Goal: Task Accomplishment & Management: Manage account settings

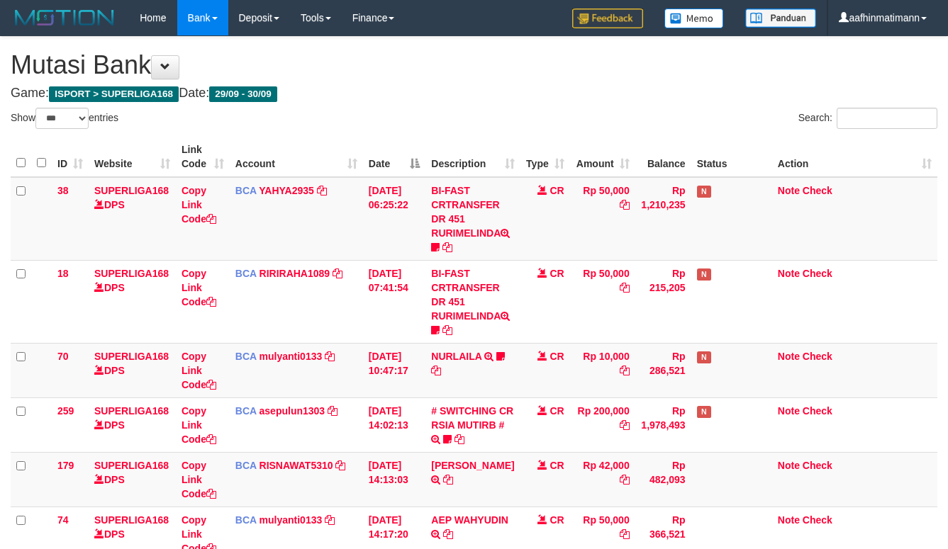
select select "***"
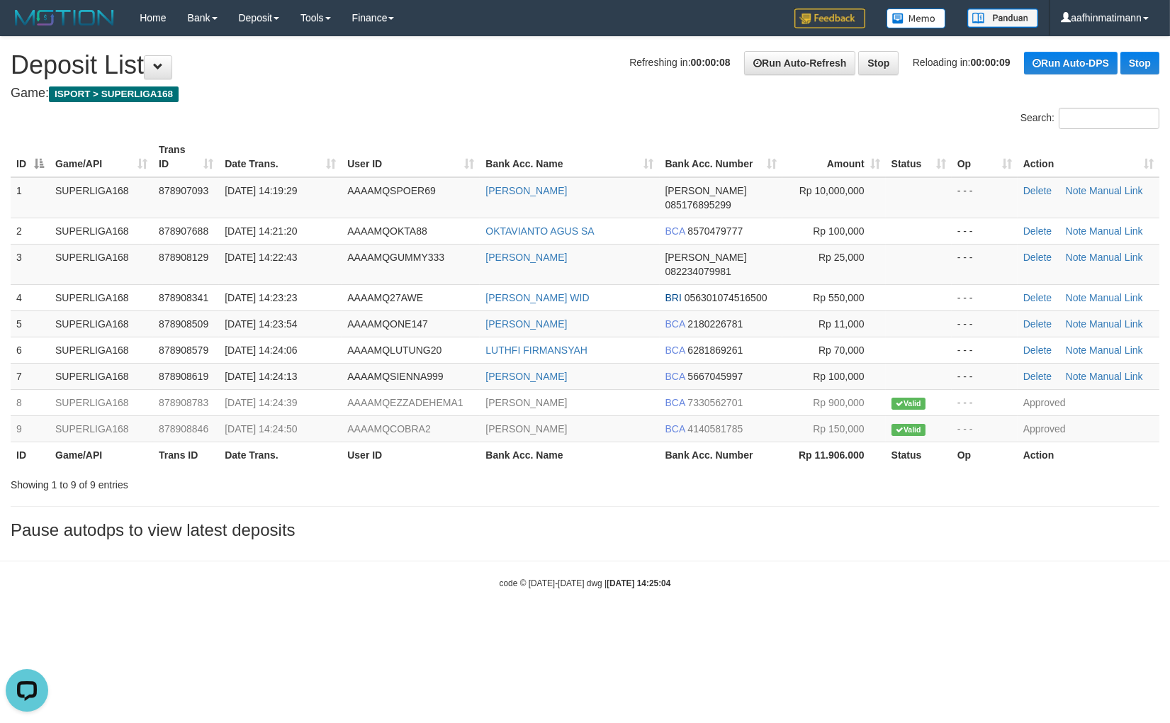
drag, startPoint x: 721, startPoint y: 463, endPoint x: 660, endPoint y: 442, distance: 64.6
click at [721, 472] on div "Showing 1 to 9 of 9 entries" at bounding box center [585, 482] width 1170 height 20
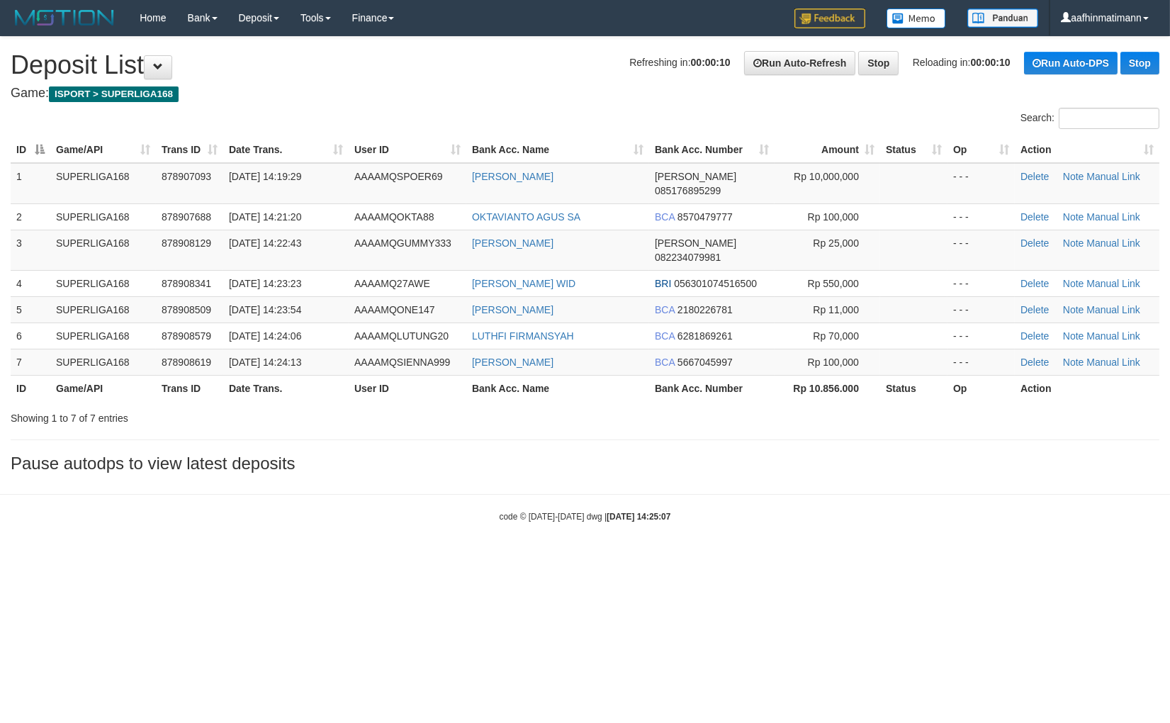
drag, startPoint x: 555, startPoint y: 426, endPoint x: 515, endPoint y: 432, distance: 40.9
click at [554, 426] on div "**********" at bounding box center [585, 258] width 1170 height 443
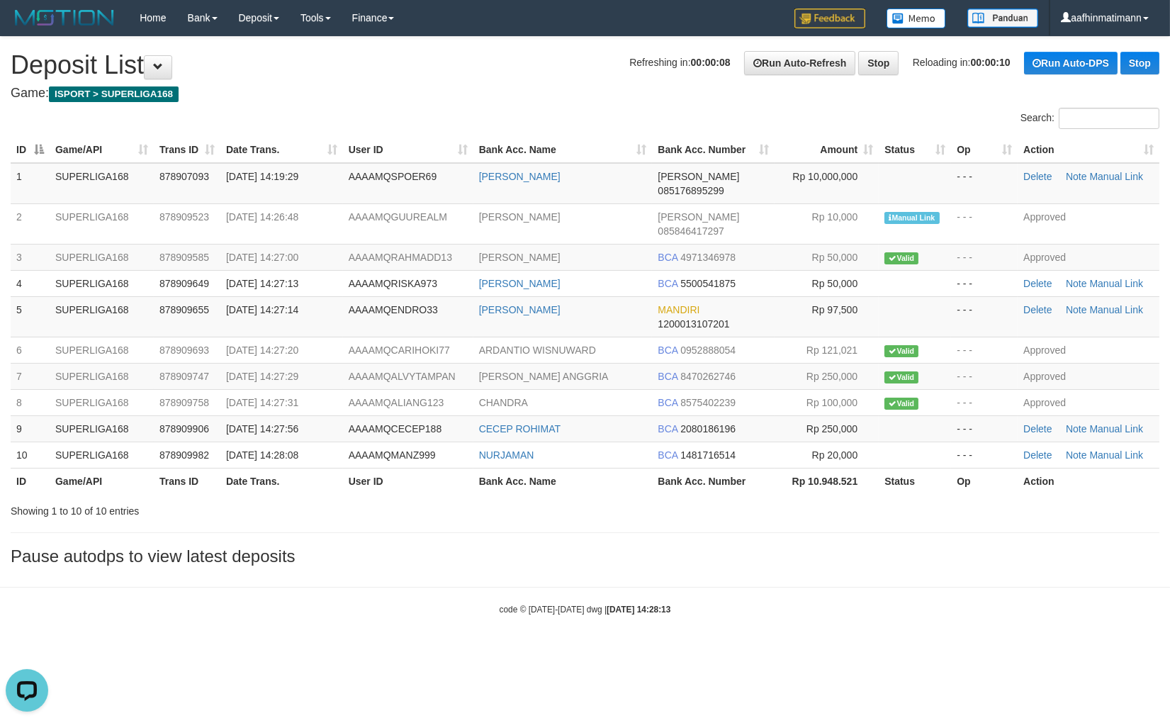
click at [452, 468] on th "User ID" at bounding box center [408, 481] width 130 height 26
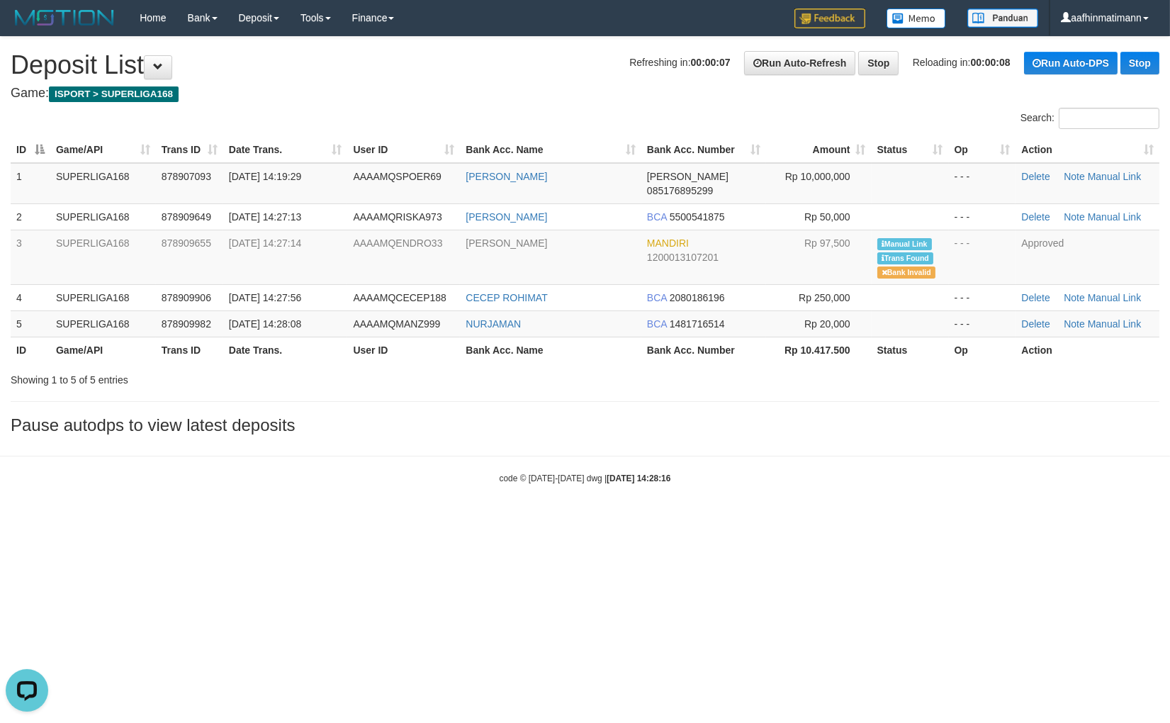
click at [668, 518] on html "Toggle navigation Home Bank Account List Load By Website Group [ISPORT] SUPERLI…" at bounding box center [585, 260] width 1170 height 520
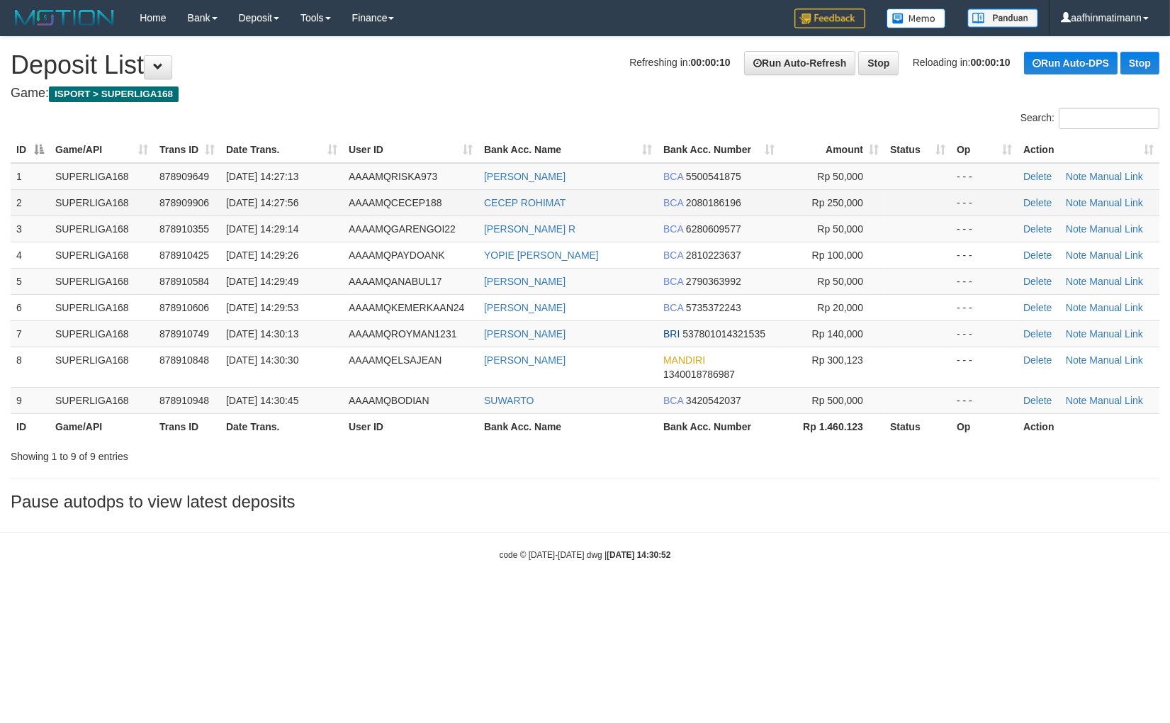
click at [213, 203] on td "878909906" at bounding box center [187, 202] width 67 height 26
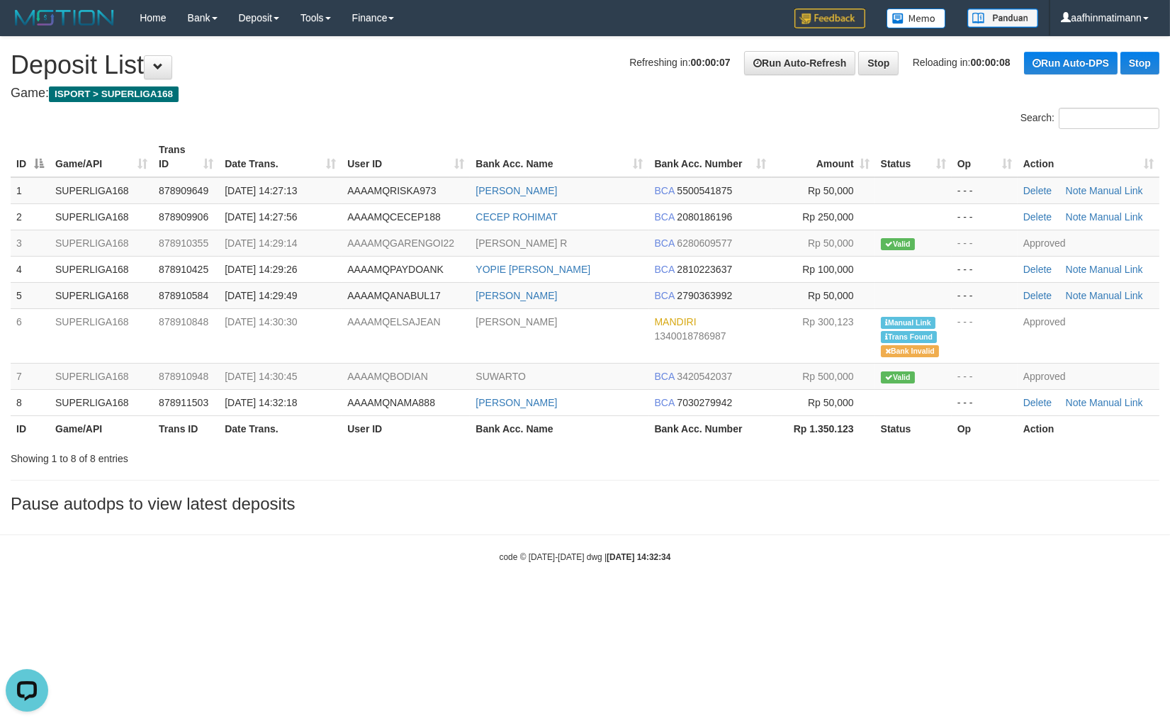
drag, startPoint x: 686, startPoint y: 425, endPoint x: 84, endPoint y: 135, distance: 668.9
click at [686, 424] on th "Bank Acc. Number" at bounding box center [710, 428] width 123 height 26
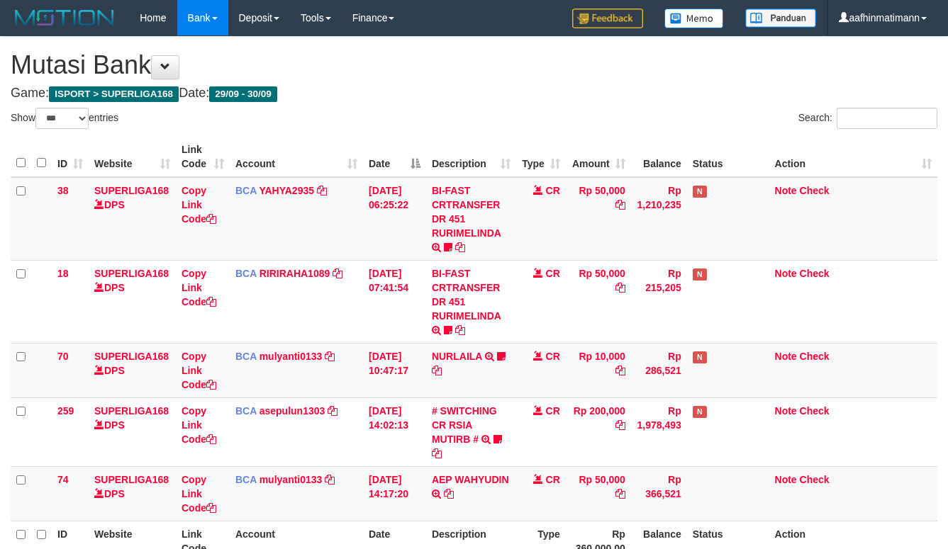
select select "***"
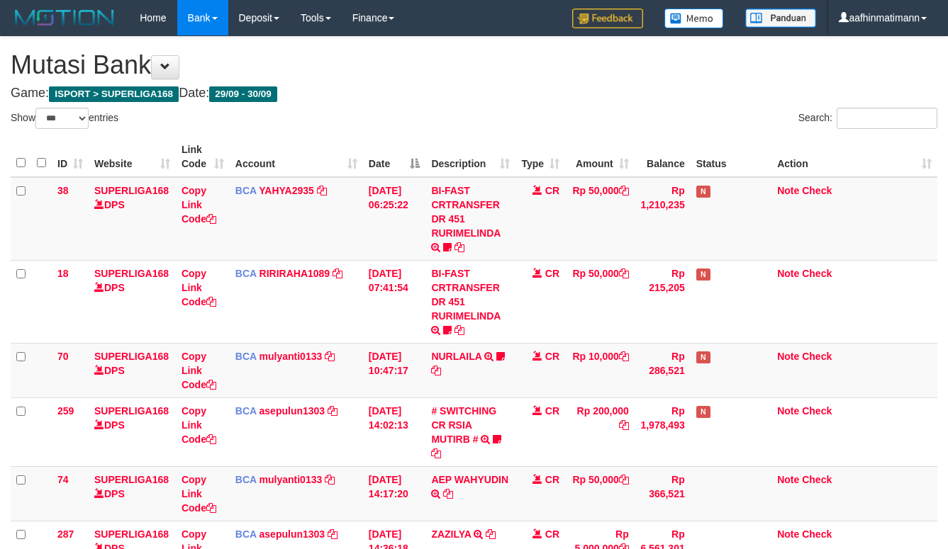
select select "***"
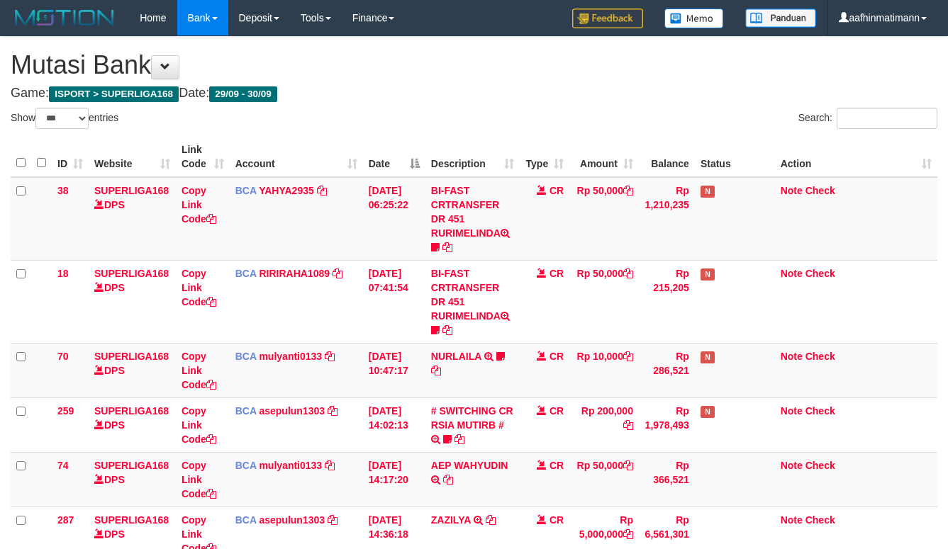
select select "***"
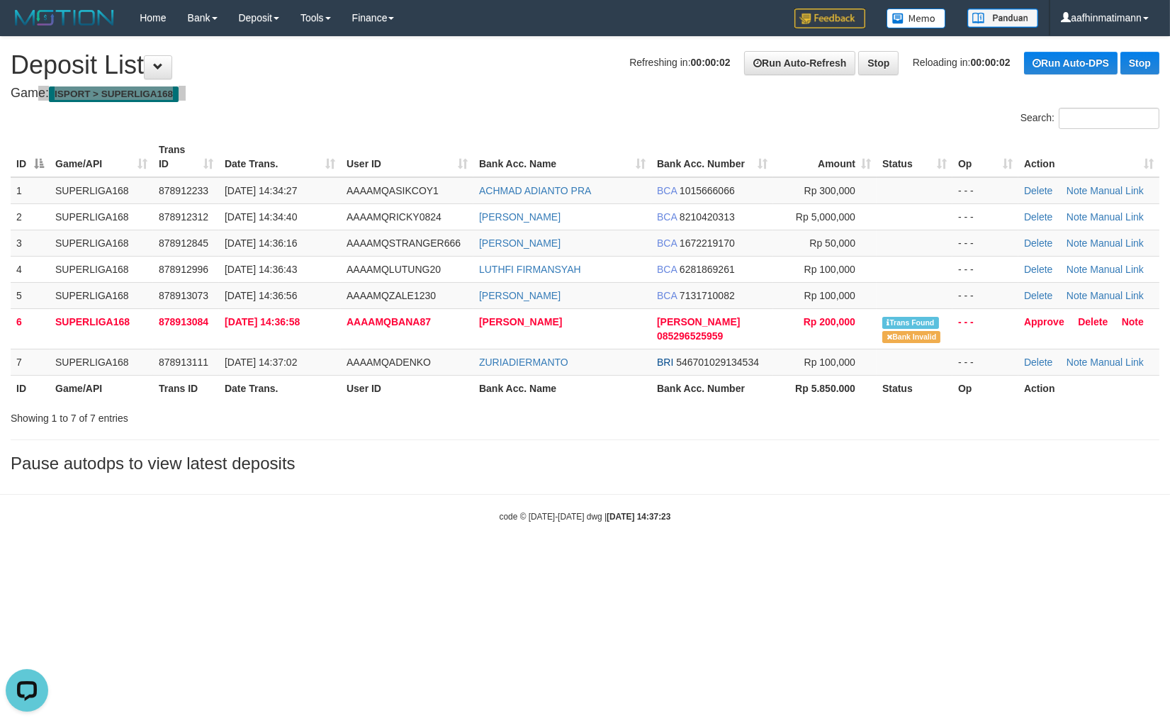
drag, startPoint x: 525, startPoint y: 74, endPoint x: 516, endPoint y: 82, distance: 11.1
click at [518, 81] on div "**********" at bounding box center [585, 258] width 1170 height 443
click at [274, 116] on div "Search:" at bounding box center [585, 120] width 1170 height 25
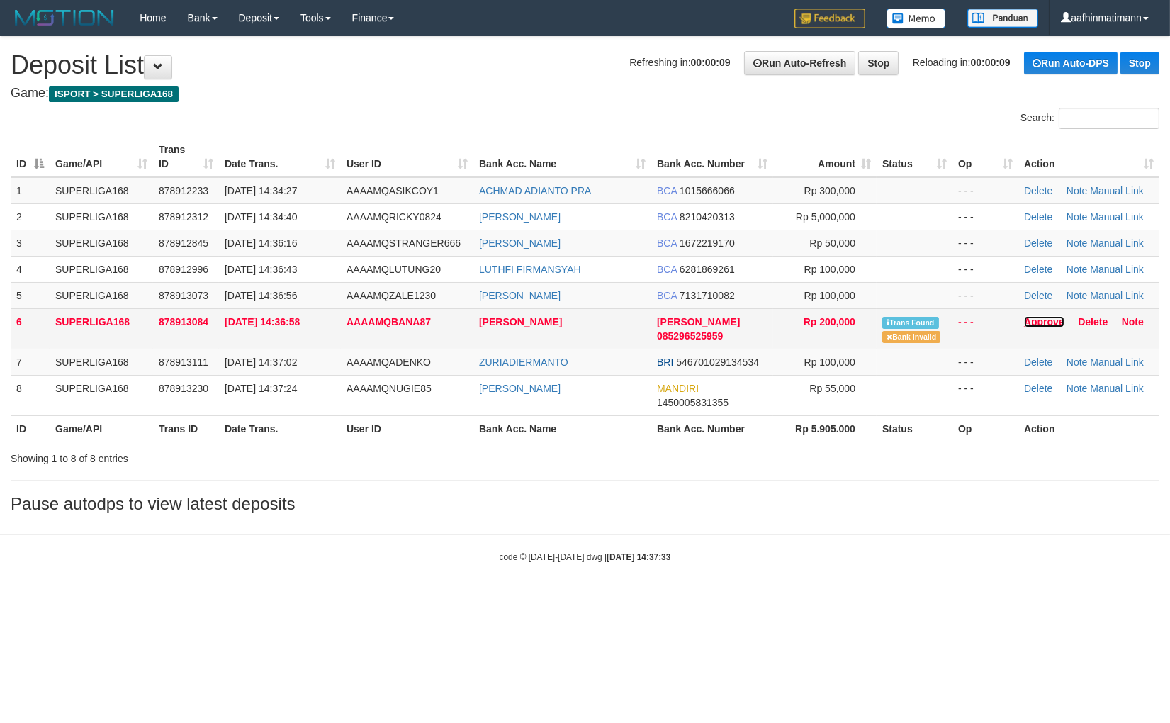
click at [1032, 321] on link "Approve" at bounding box center [1044, 321] width 40 height 11
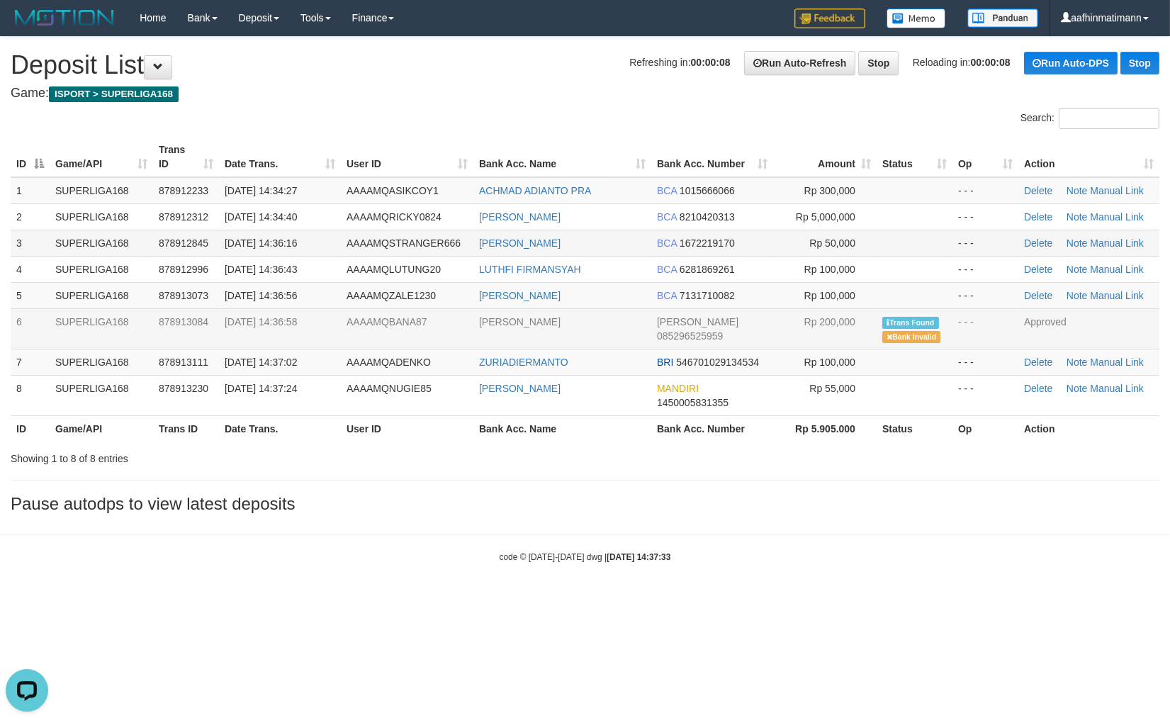
click at [50, 234] on td "SUPERLIGA168" at bounding box center [101, 243] width 103 height 26
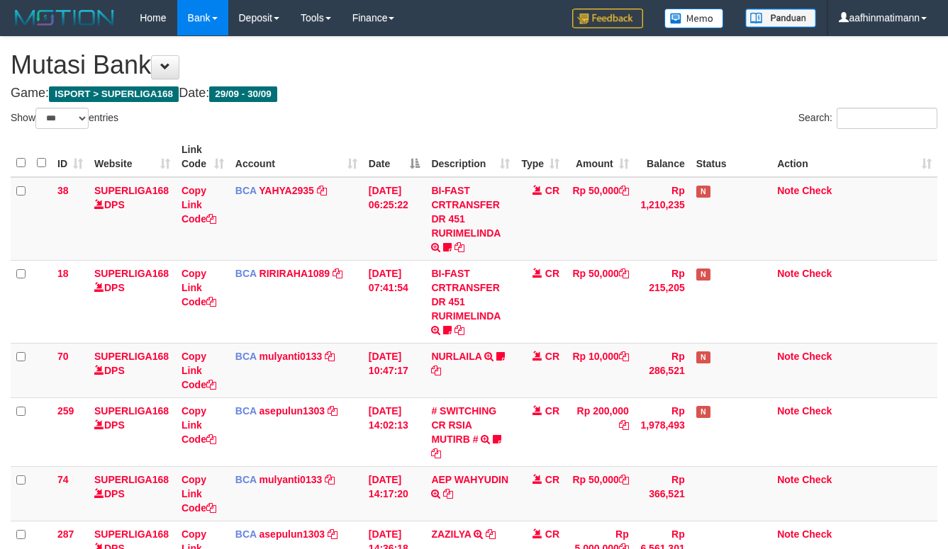
select select "***"
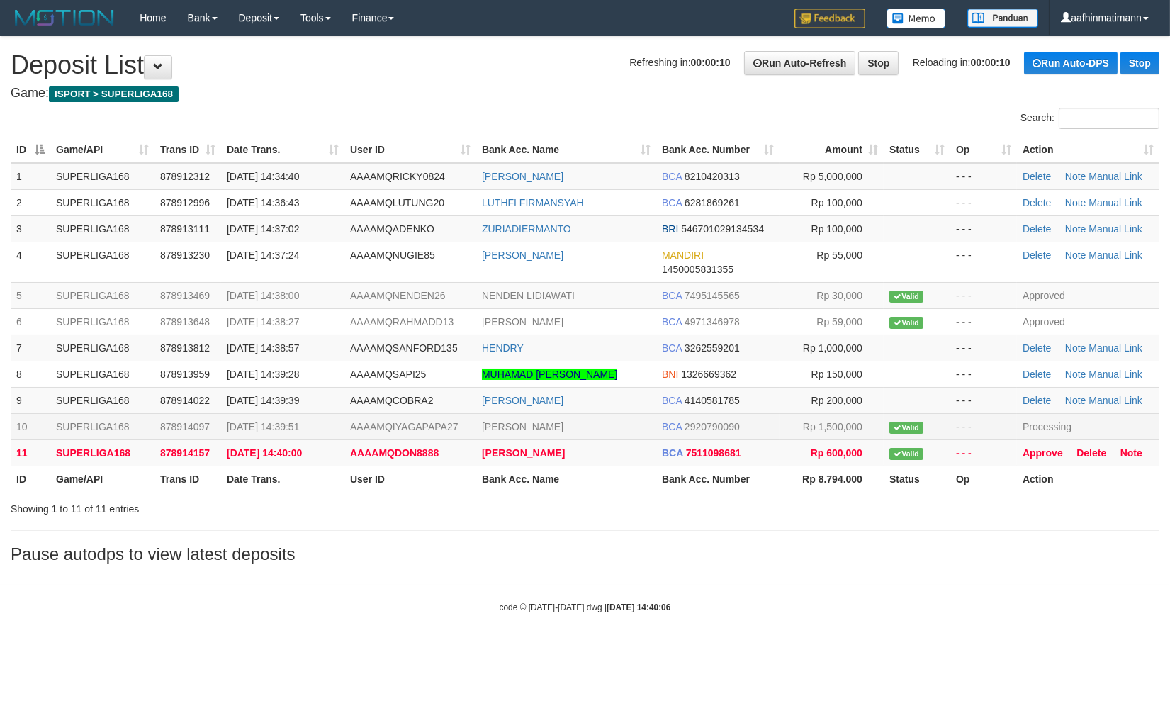
click at [657, 430] on td "BCA 2920790090" at bounding box center [717, 426] width 123 height 26
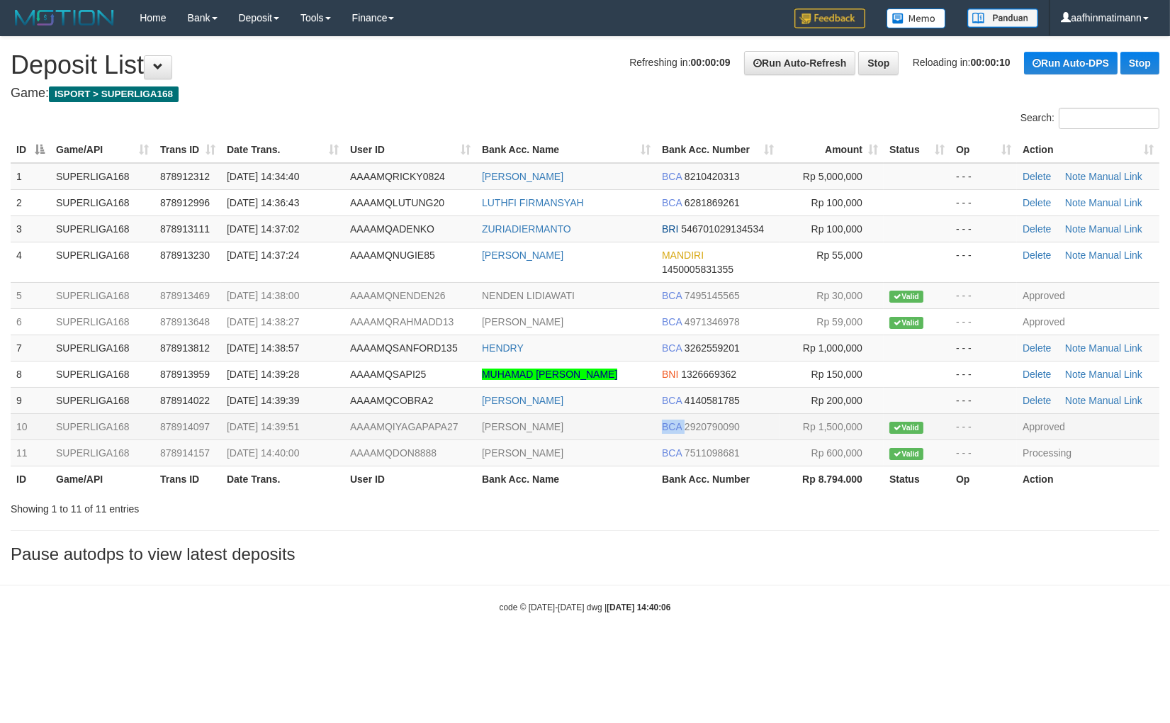
click at [657, 431] on td "BCA 2920790090" at bounding box center [717, 426] width 123 height 26
drag, startPoint x: 285, startPoint y: 346, endPoint x: 5, endPoint y: 339, distance: 280.1
click at [274, 347] on span "[DATE] 14:38:57" at bounding box center [263, 347] width 72 height 11
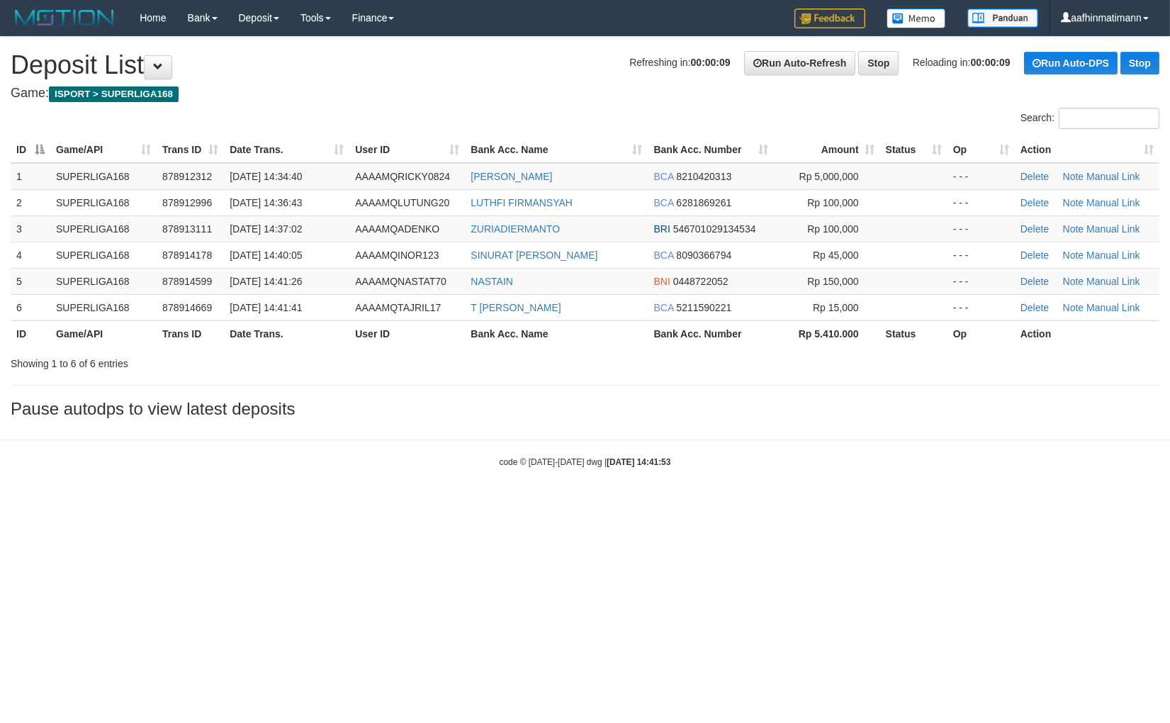
drag, startPoint x: 568, startPoint y: 198, endPoint x: 305, endPoint y: 113, distance: 276.4
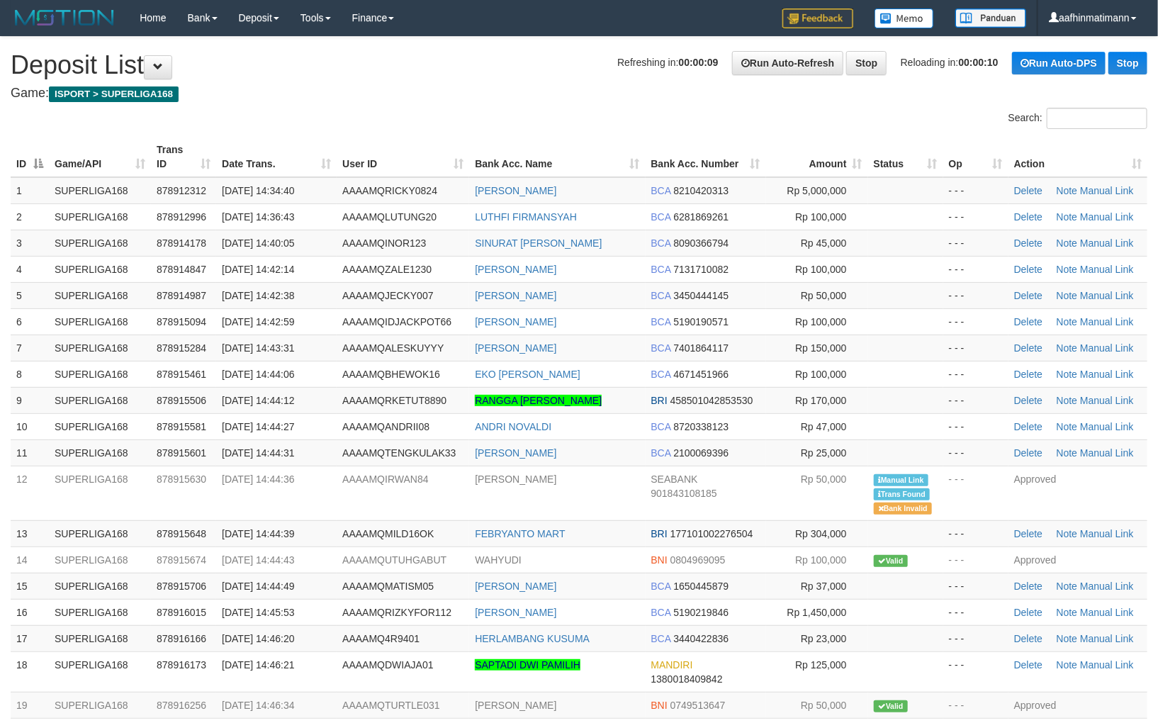
drag, startPoint x: 732, startPoint y: 122, endPoint x: 740, endPoint y: 135, distance: 15.6
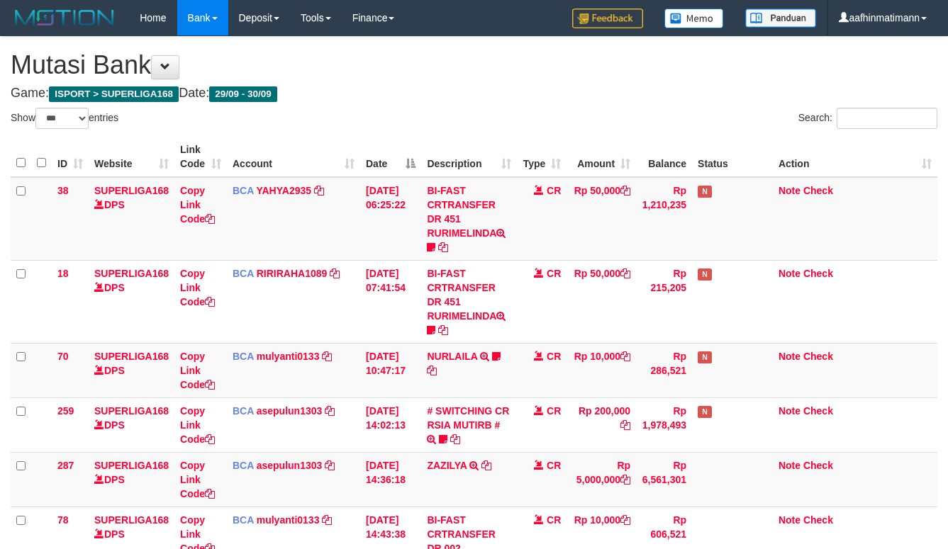
select select "***"
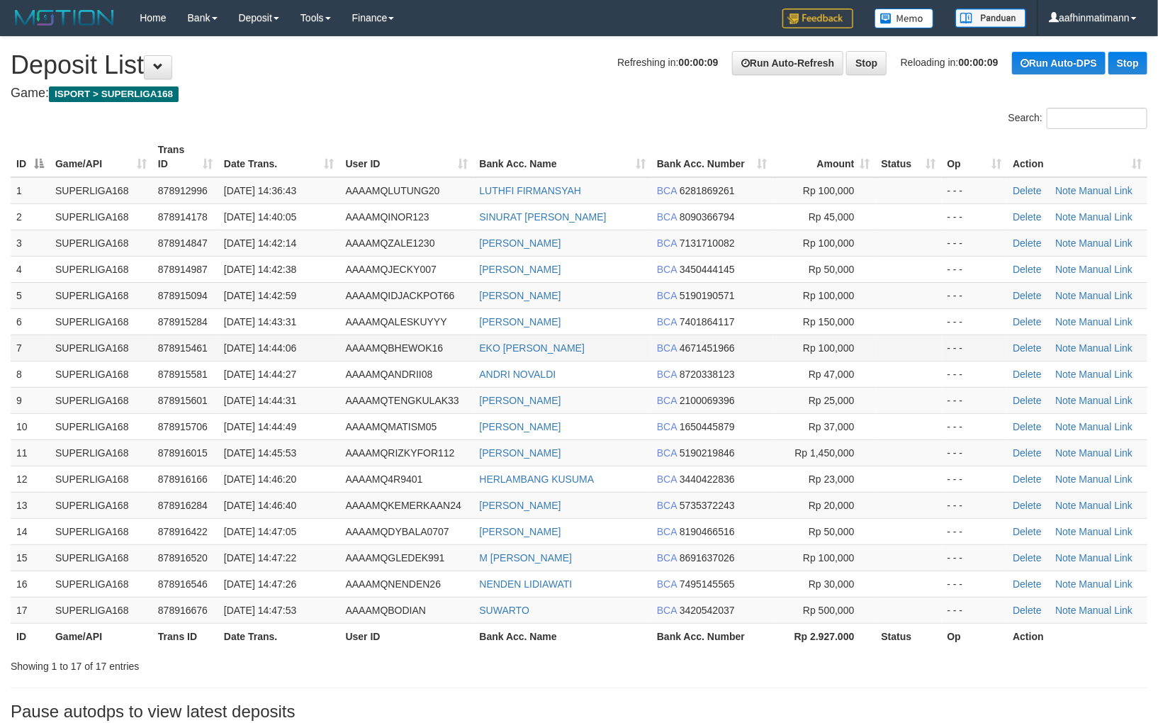
drag, startPoint x: 89, startPoint y: 349, endPoint x: 82, endPoint y: 344, distance: 8.5
click at [89, 349] on td "SUPERLIGA168" at bounding box center [101, 348] width 103 height 26
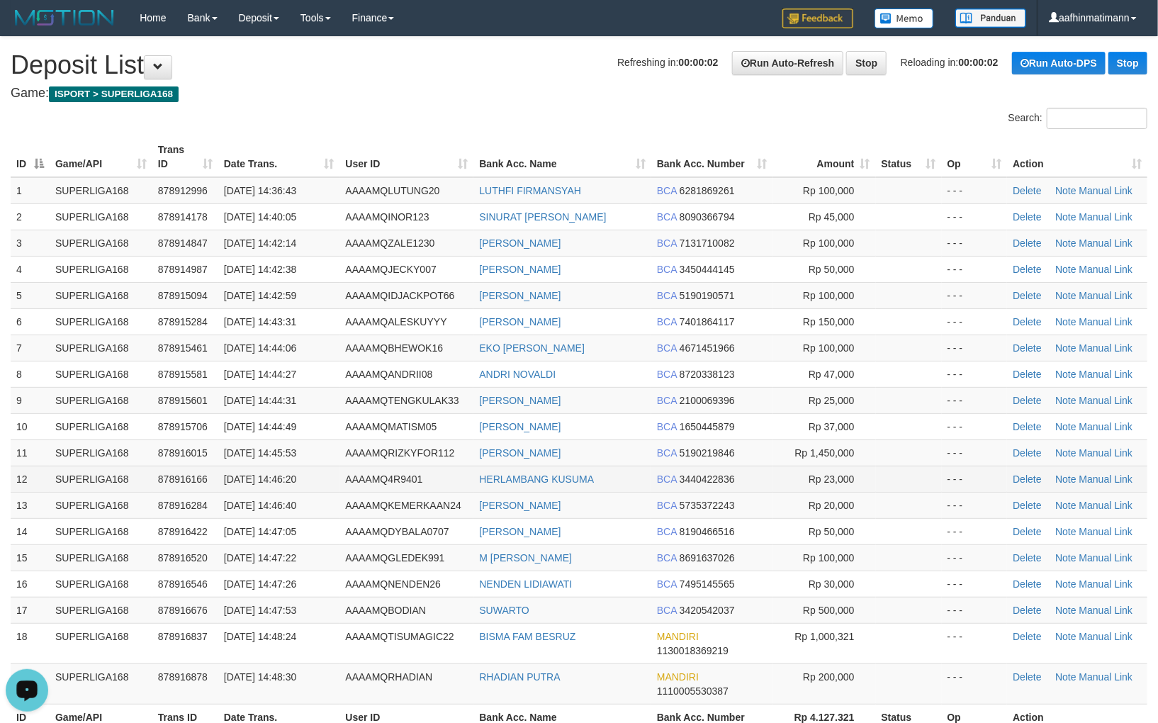
drag, startPoint x: 286, startPoint y: 397, endPoint x: 208, endPoint y: 471, distance: 107.8
click at [215, 464] on tbody "1 SUPERLIGA168 878912996 30/09/2025 14:36:43 AAAAMQLUTUNG20 LUTHFI FIRMANSYAH B…" at bounding box center [579, 440] width 1137 height 527
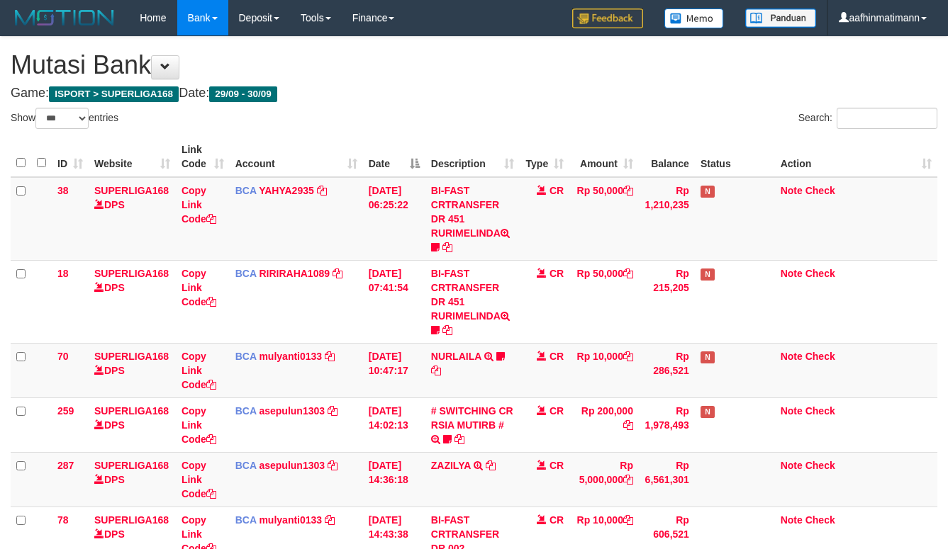
select select "***"
click at [420, 172] on th "Date" at bounding box center [394, 157] width 62 height 40
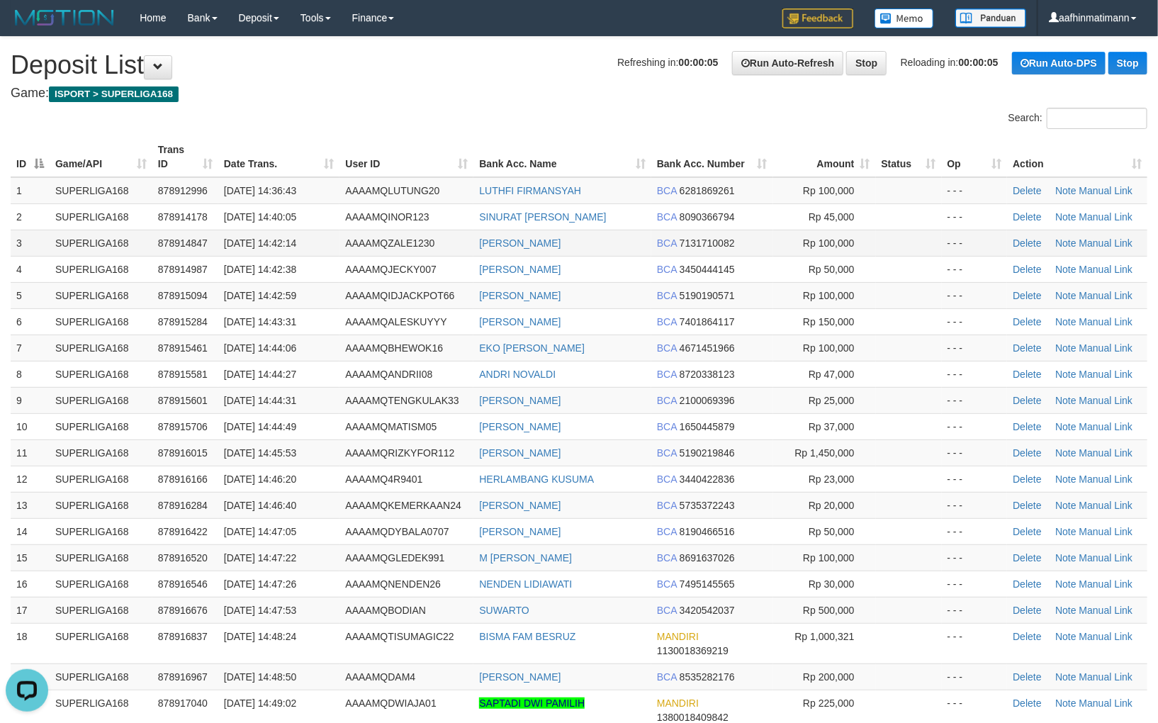
drag, startPoint x: 374, startPoint y: 251, endPoint x: 67, endPoint y: 170, distance: 318.1
click at [372, 251] on td "AAAAMQZALE1230" at bounding box center [407, 243] width 134 height 26
click at [620, 400] on td "[PERSON_NAME]" at bounding box center [562, 400] width 178 height 26
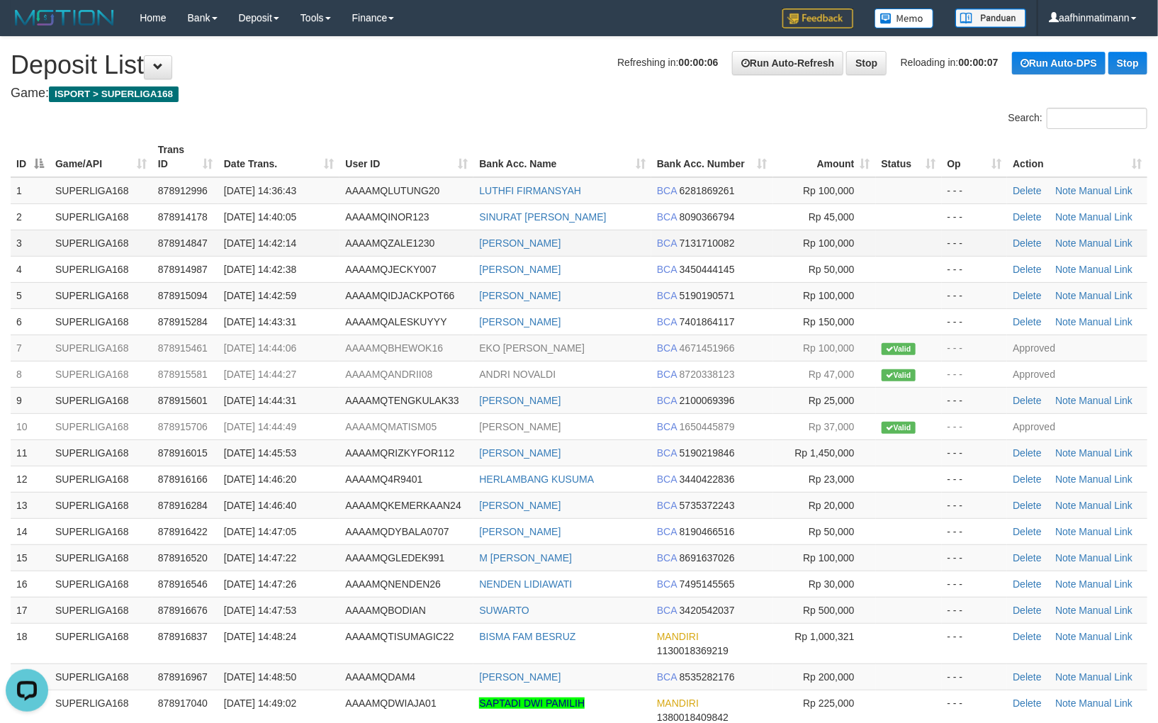
click at [338, 236] on td "30/09/2025 14:42:14" at bounding box center [279, 243] width 122 height 26
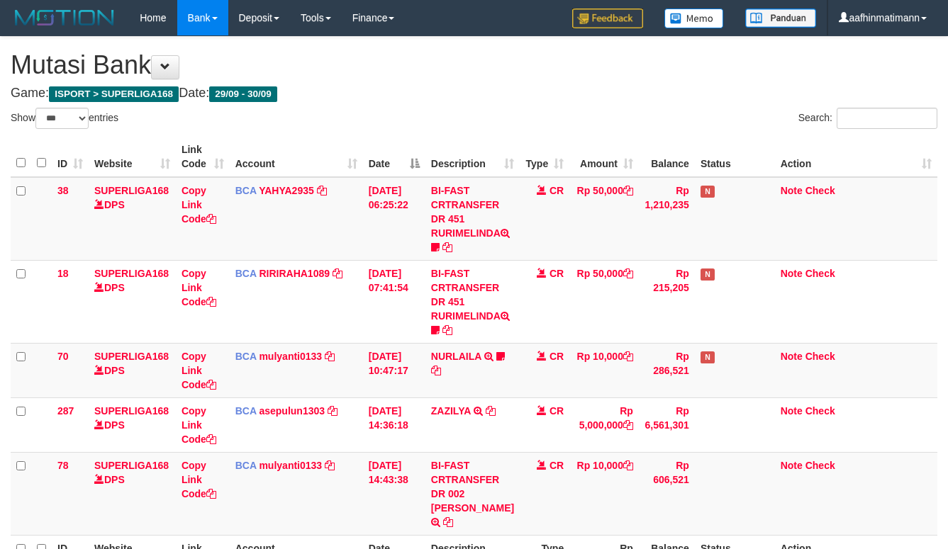
select select "***"
click at [367, 198] on td "[DATE] 06:25:22" at bounding box center [394, 219] width 62 height 84
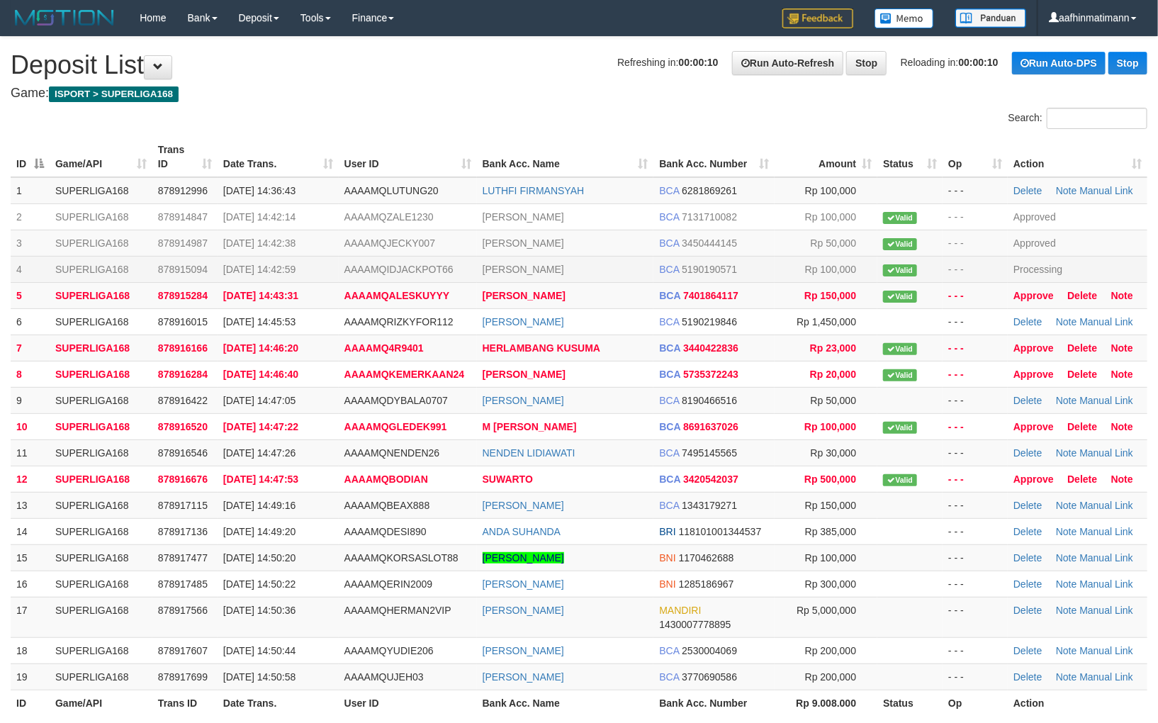
click at [346, 264] on span "AAAAMQIDJACKPOT66" at bounding box center [398, 269] width 109 height 11
click at [352, 264] on span "AAAAMQIDJACKPOT66" at bounding box center [398, 269] width 109 height 11
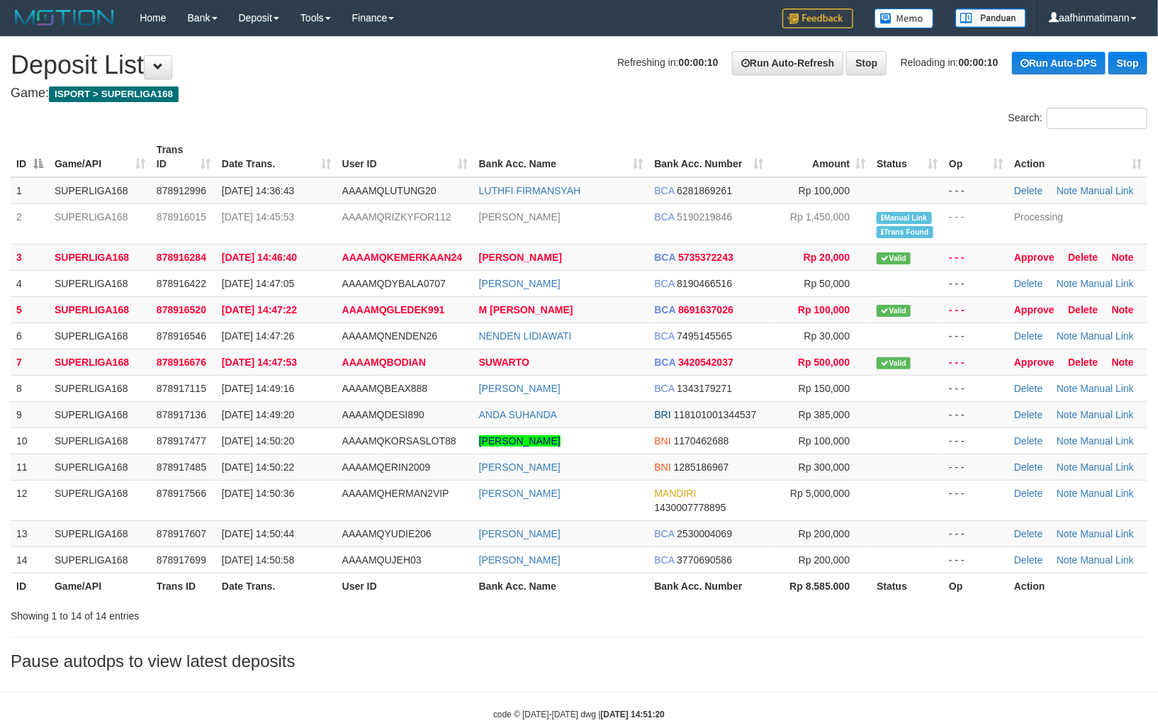
click at [325, 272] on td "[DATE] 14:47:05" at bounding box center [276, 283] width 120 height 26
click at [325, 272] on td "30/09/2025 14:47:05" at bounding box center [276, 283] width 120 height 26
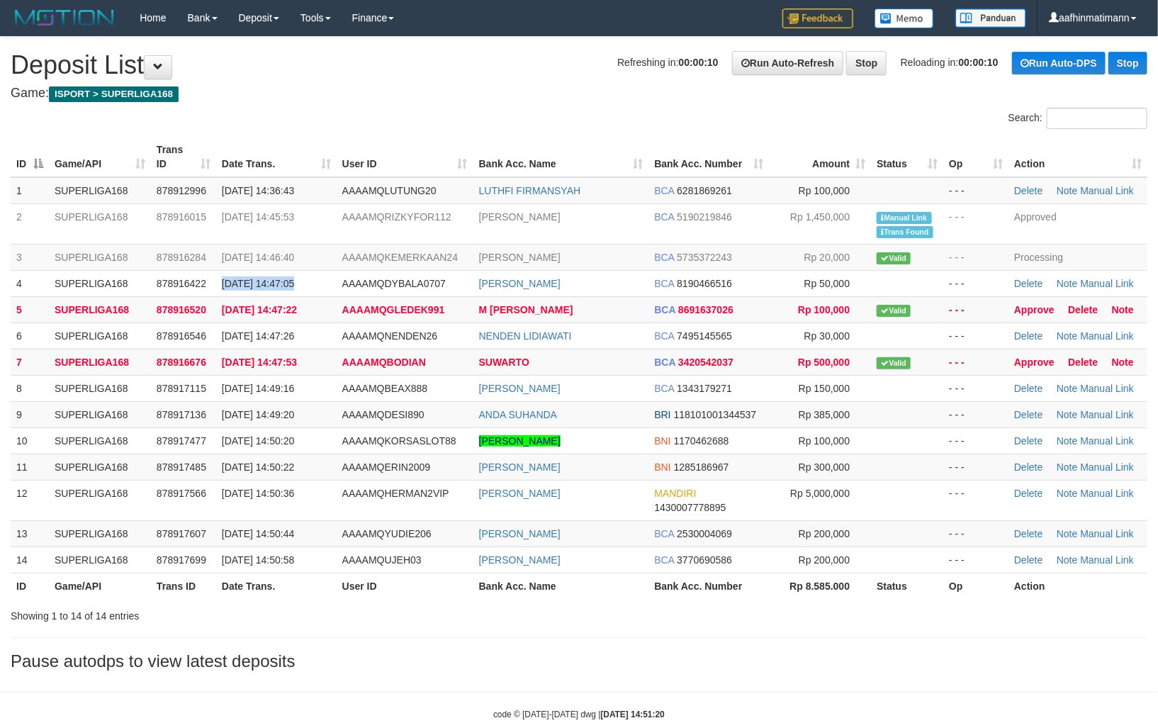
click at [325, 272] on td "[DATE] 14:47:05" at bounding box center [276, 283] width 120 height 26
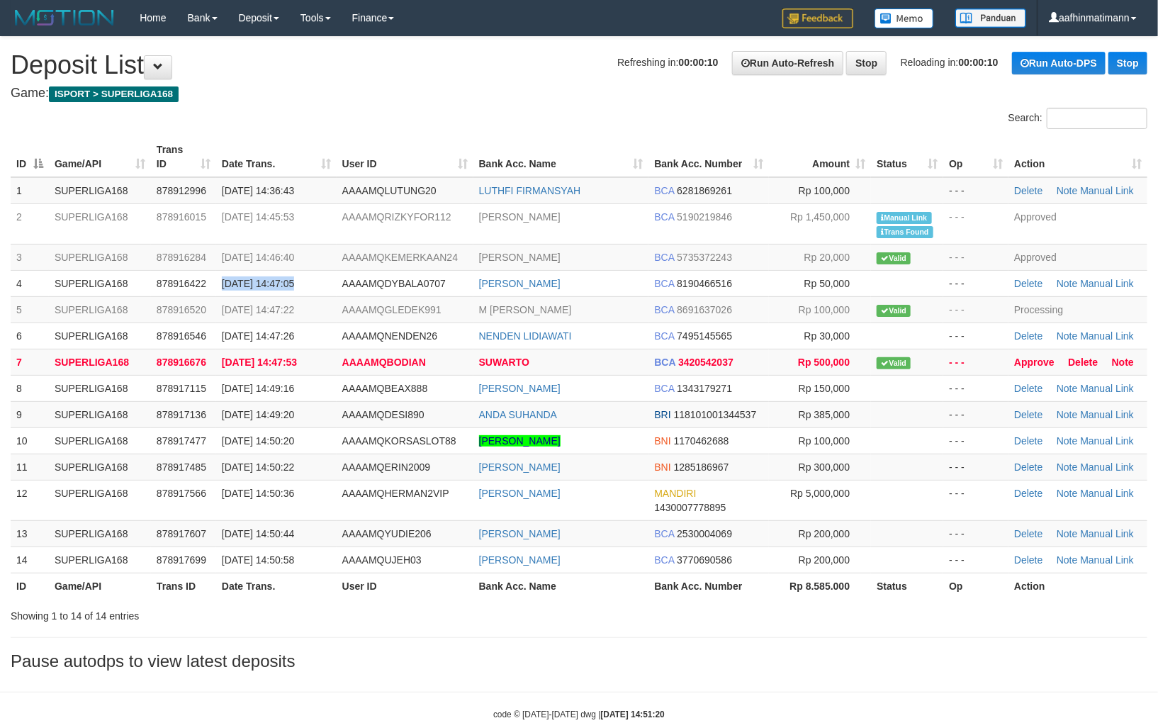
click at [325, 272] on td "[DATE] 14:47:05" at bounding box center [276, 283] width 120 height 26
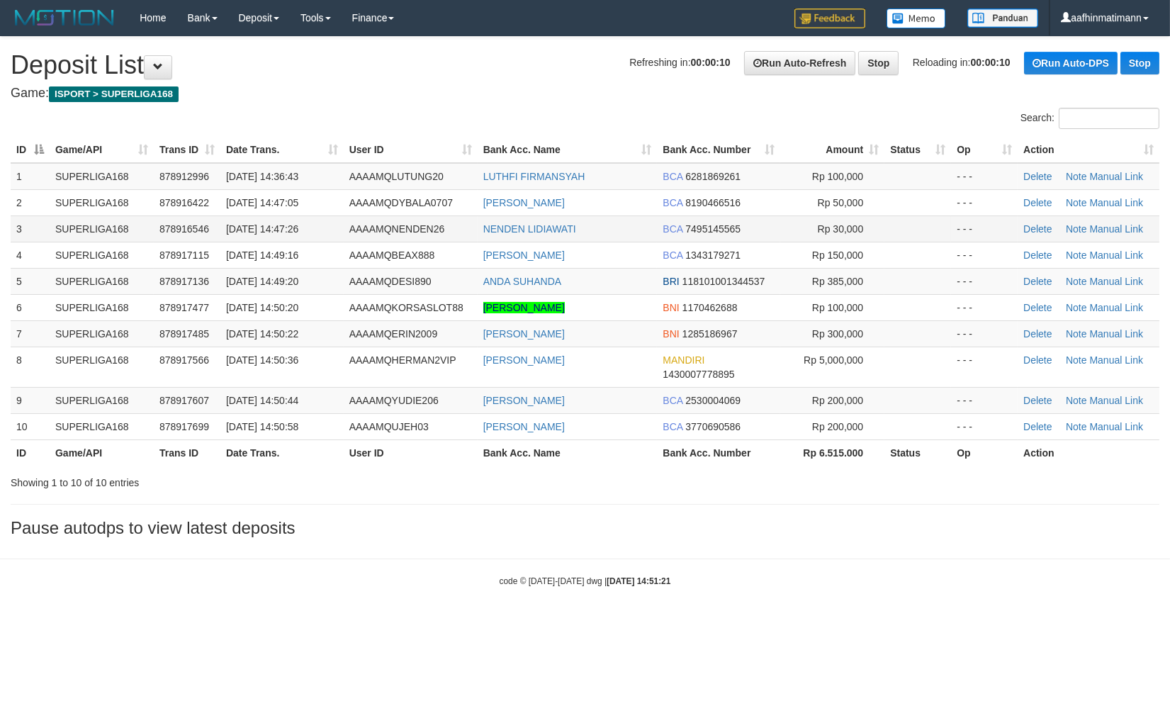
click at [252, 223] on span "[DATE] 14:47:26" at bounding box center [262, 228] width 72 height 11
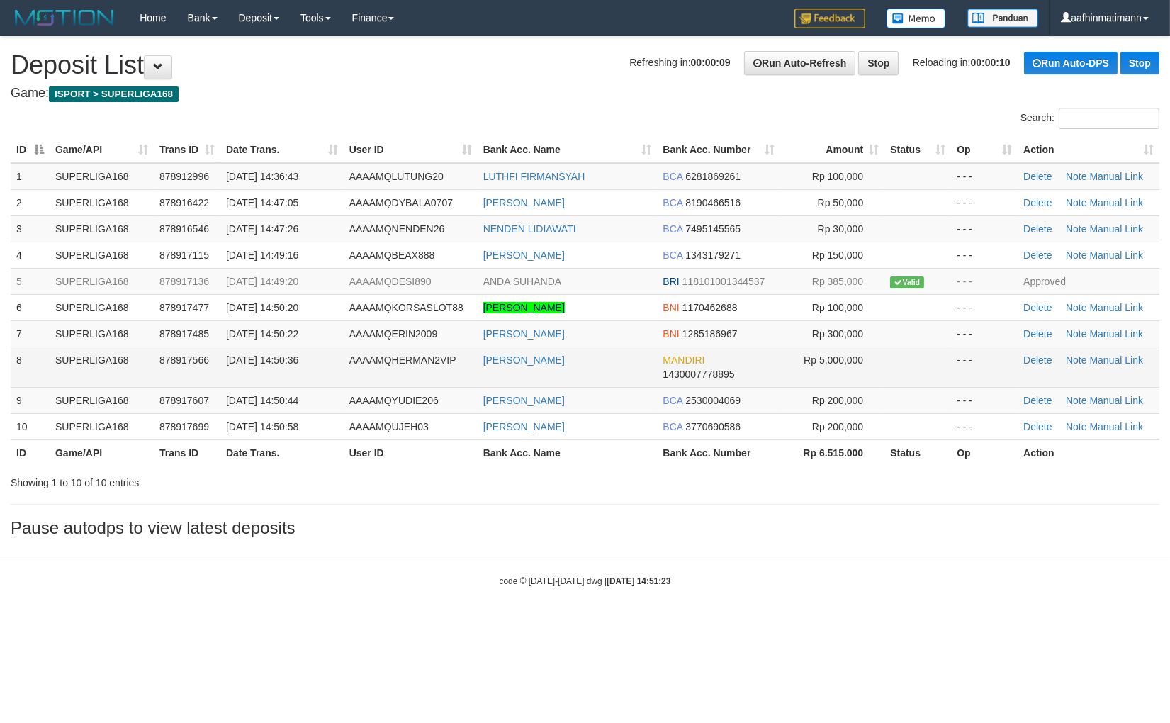
click at [137, 349] on td "SUPERLIGA168" at bounding box center [102, 367] width 104 height 40
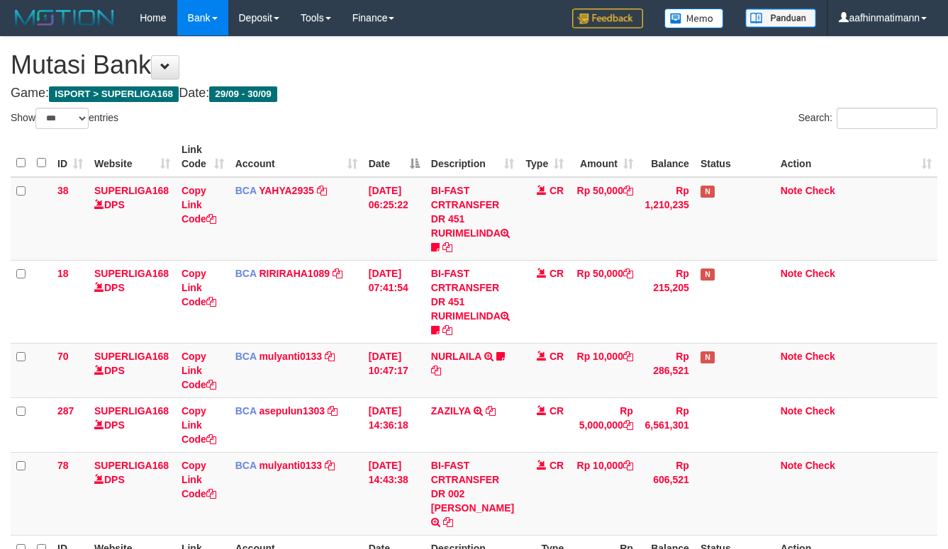
select select "***"
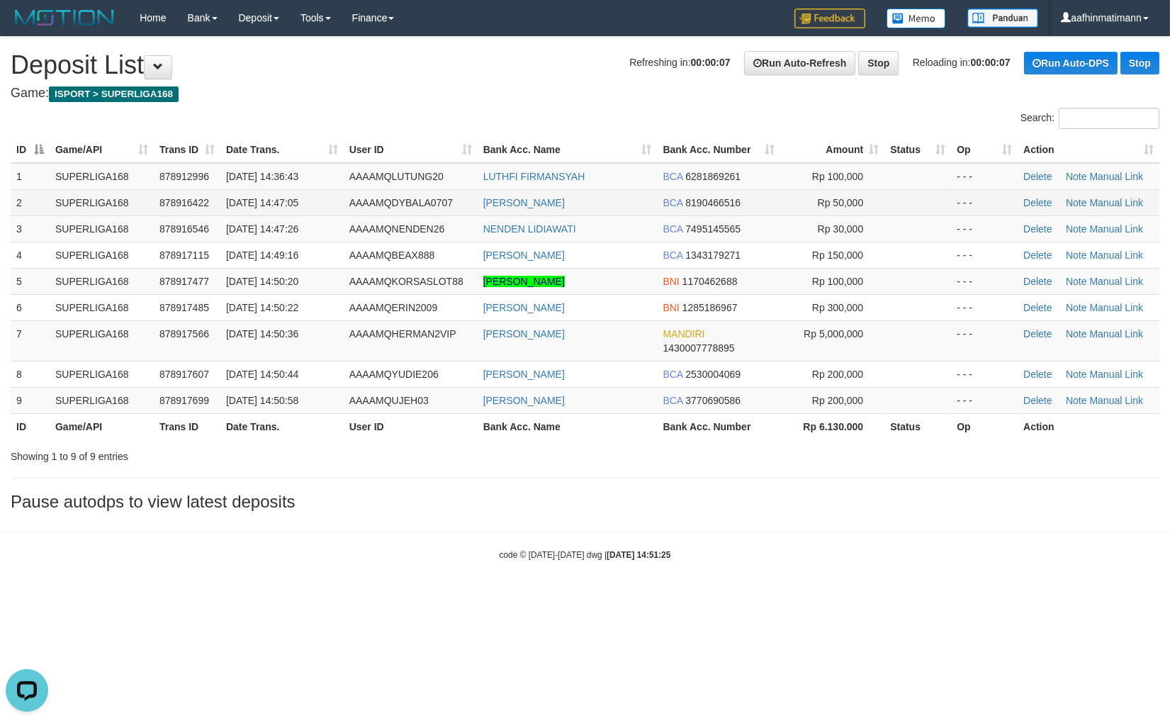
click at [302, 209] on td "[DATE] 14:47:05" at bounding box center [281, 202] width 123 height 26
click at [299, 209] on td "[DATE] 14:47:05" at bounding box center [281, 202] width 123 height 26
click at [292, 216] on td "[DATE] 14:47:26" at bounding box center [281, 228] width 123 height 26
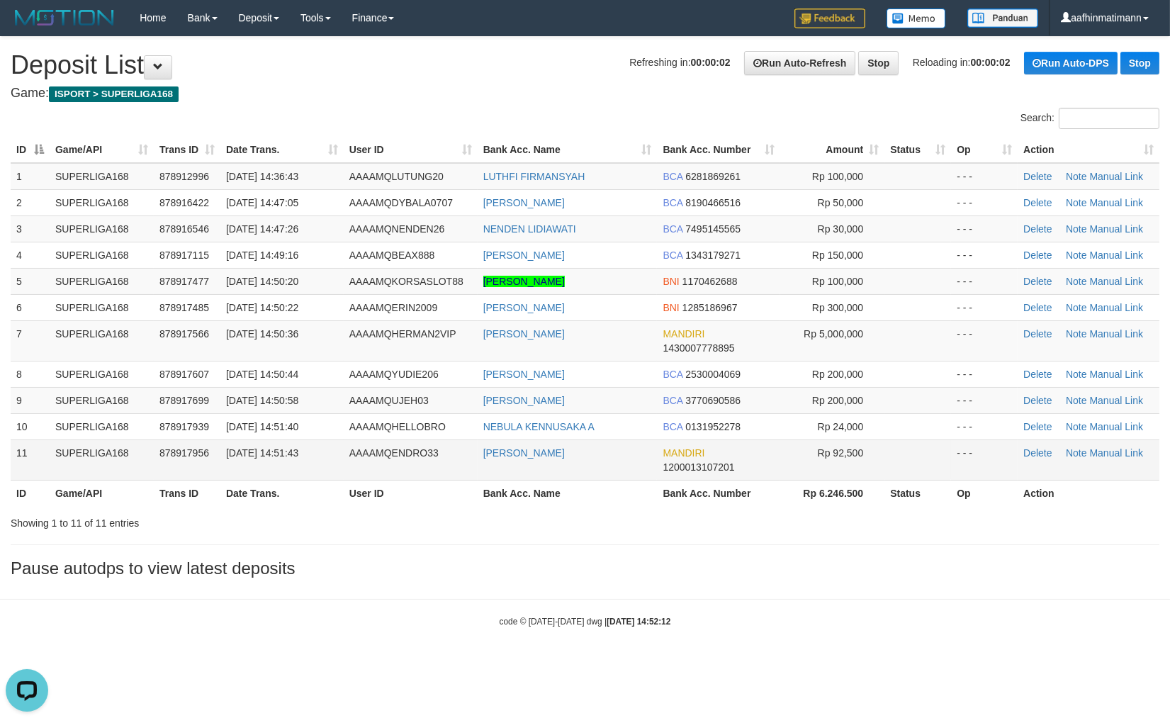
drag, startPoint x: 111, startPoint y: 454, endPoint x: 105, endPoint y: 473, distance: 19.3
click at [111, 454] on td "SUPERLIGA168" at bounding box center [102, 459] width 104 height 40
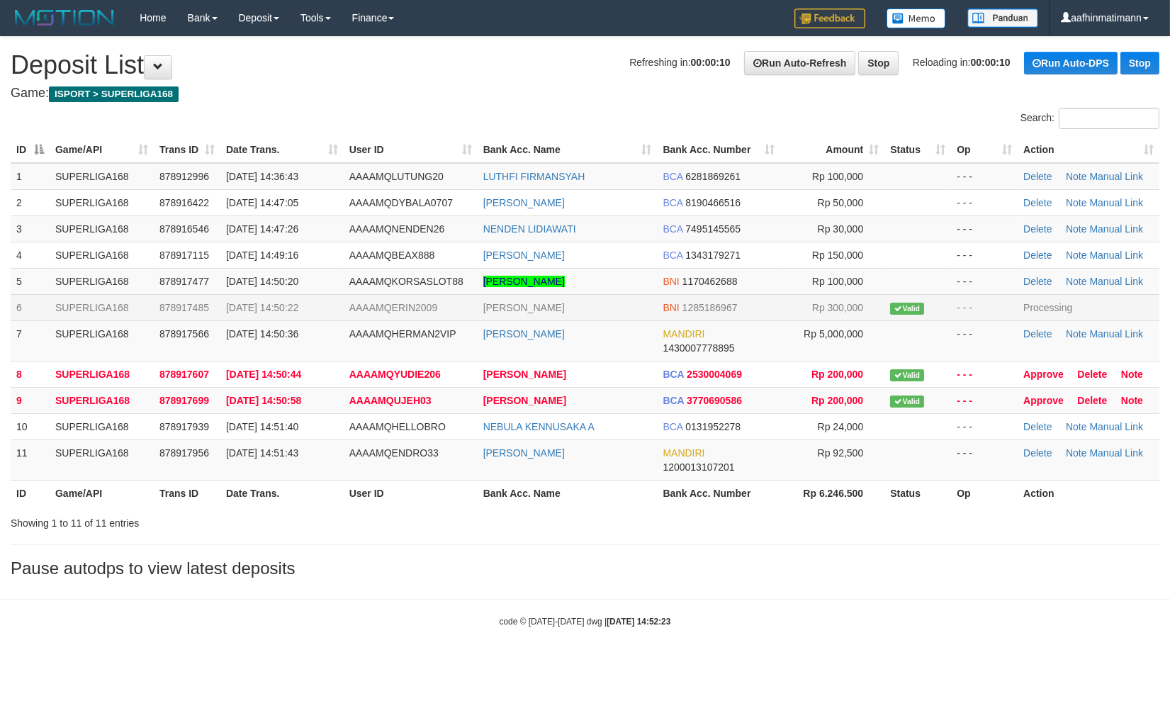
click at [730, 314] on td "BNI 1285186967" at bounding box center [718, 307] width 123 height 26
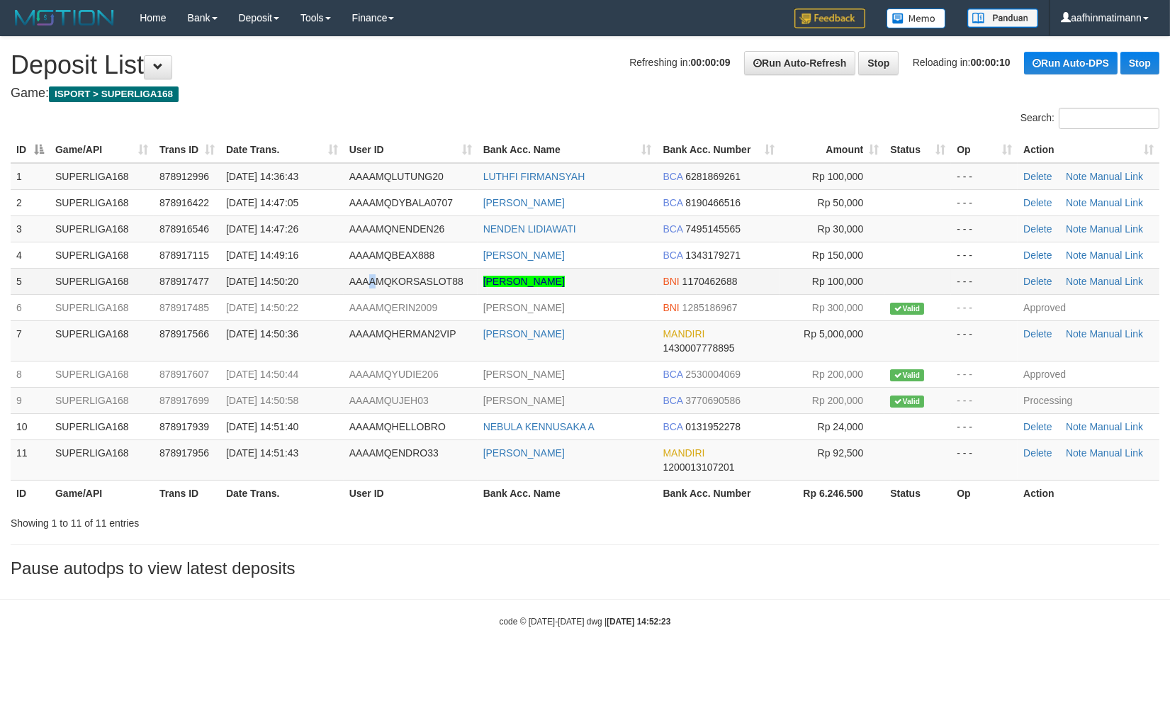
click at [370, 268] on td "AAAAMQKORSASLOT88" at bounding box center [411, 281] width 134 height 26
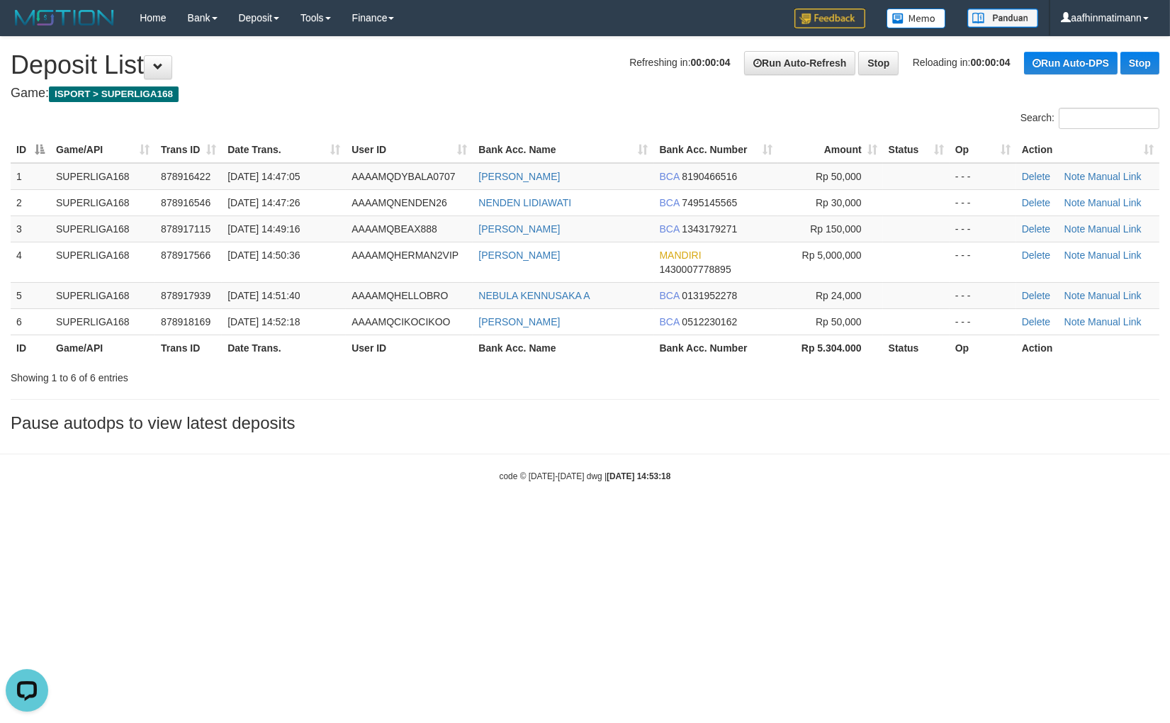
drag, startPoint x: 673, startPoint y: 515, endPoint x: 451, endPoint y: 500, distance: 223.1
click at [674, 515] on body "Toggle navigation Home Bank Account List Load By Website Group [ISPORT] SUPERLI…" at bounding box center [585, 259] width 1170 height 518
click at [302, 450] on body "Toggle navigation Home Bank Account List Load By Website Group [ISPORT] SUPERLI…" at bounding box center [585, 259] width 1170 height 518
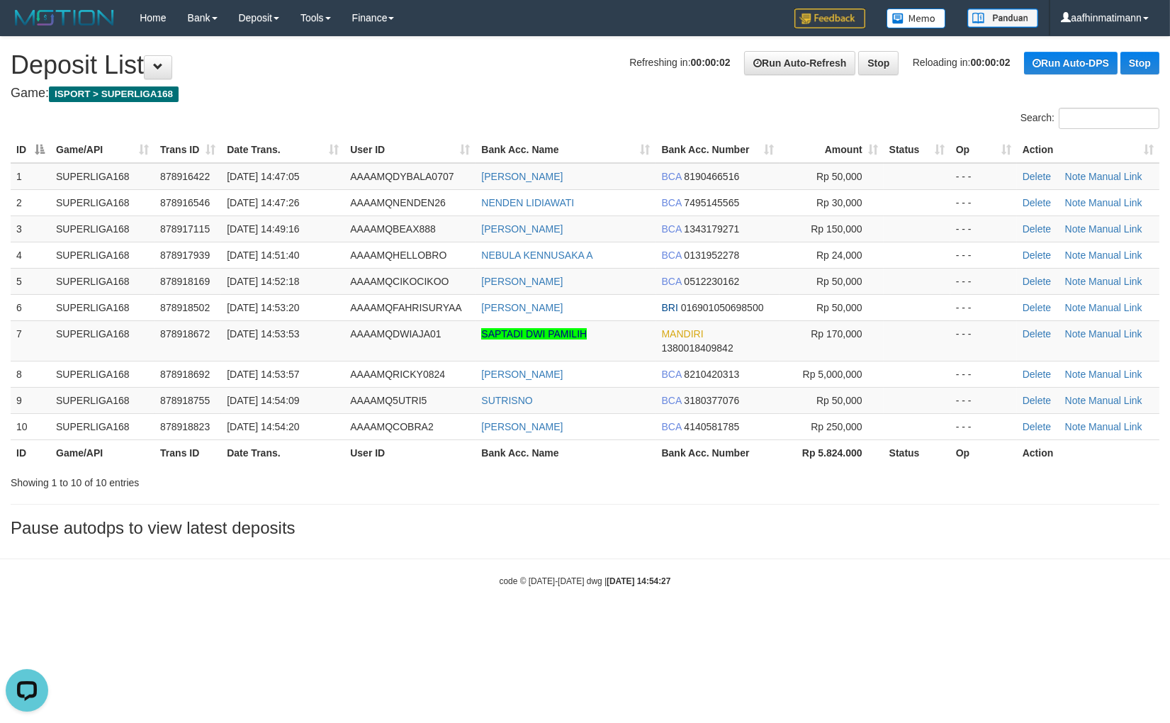
drag, startPoint x: 656, startPoint y: 112, endPoint x: 18, endPoint y: 235, distance: 649.7
click at [649, 118] on div "Search:" at bounding box center [878, 120] width 564 height 25
